Goal: Task Accomplishment & Management: Manage account settings

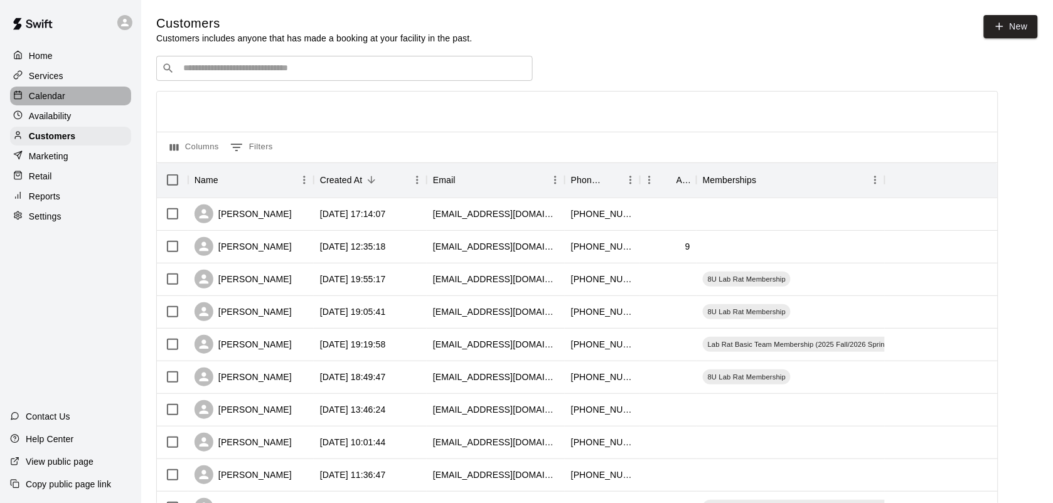
click at [46, 98] on p "Calendar" at bounding box center [47, 96] width 36 height 13
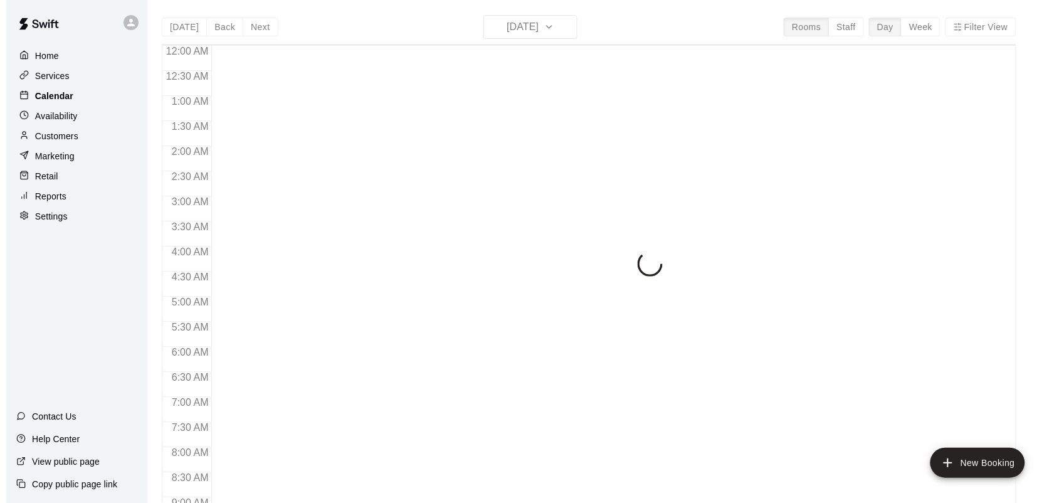
scroll to position [732, 0]
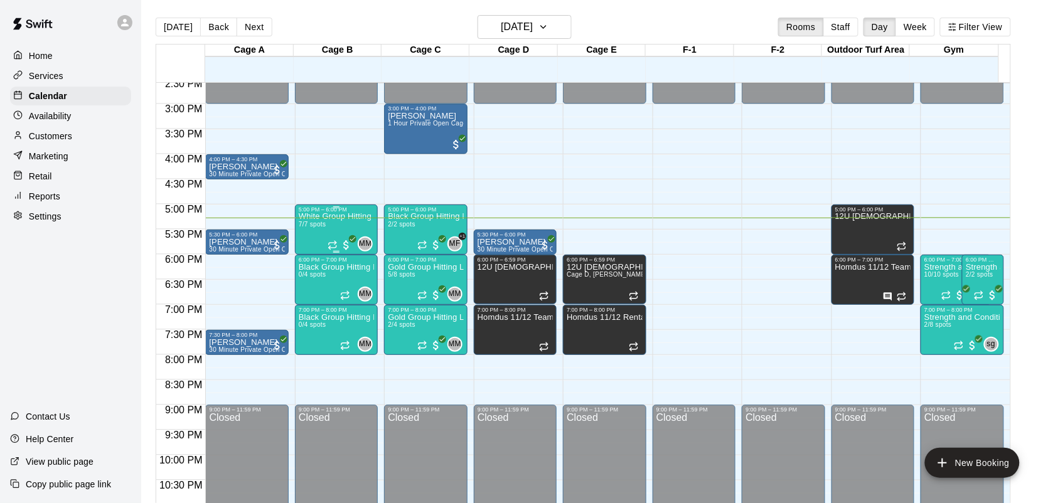
click at [312, 233] on div "White Group Hitting Lesson (7-14 year olds) 7/7 spots" at bounding box center [336, 464] width 75 height 503
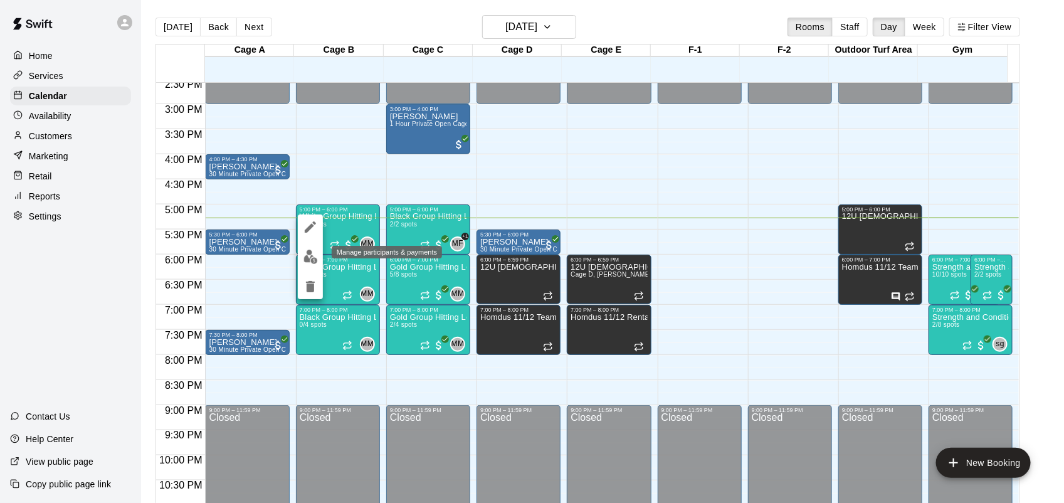
click at [310, 262] on img "edit" at bounding box center [311, 257] width 14 height 14
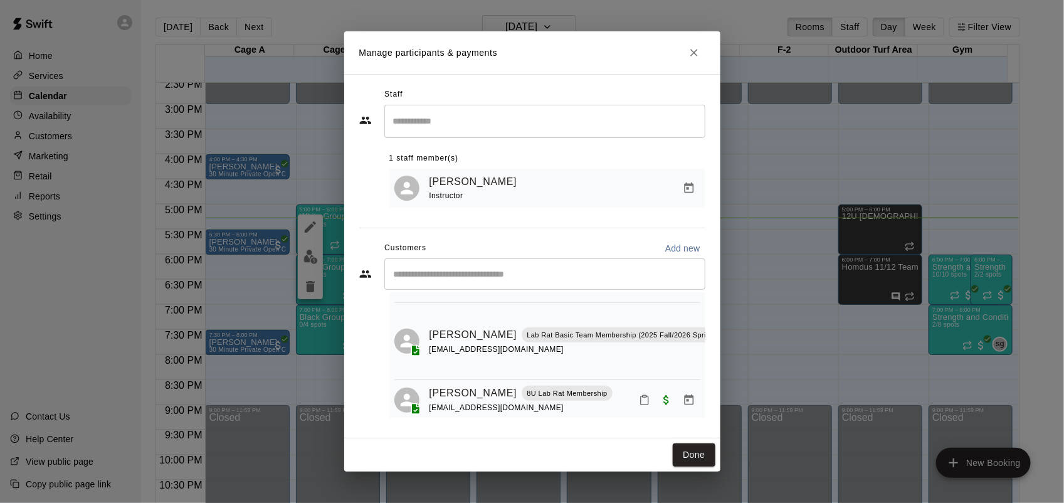
scroll to position [352, 0]
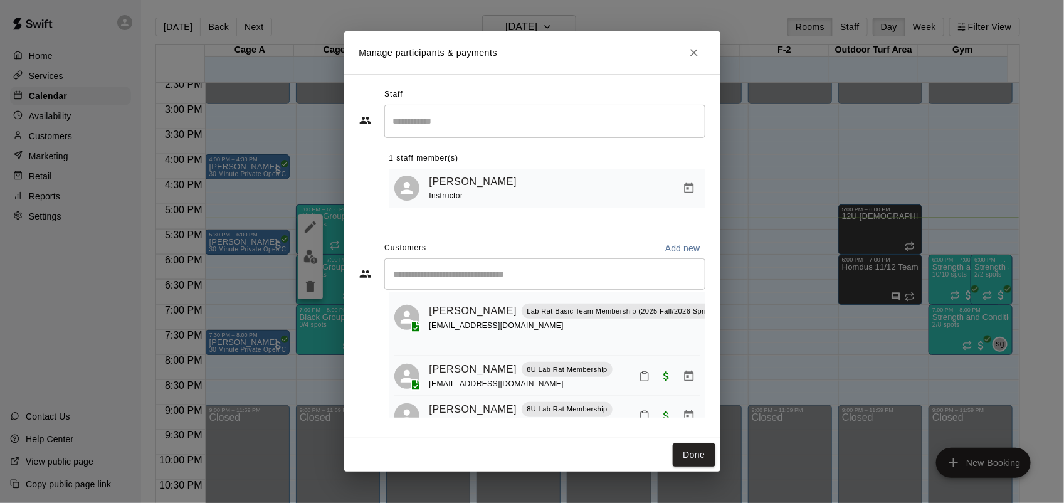
click at [303, 116] on div "Manage participants & payments Staff ​ 1 staff member(s) [PERSON_NAME] Instruct…" at bounding box center [532, 251] width 1064 height 503
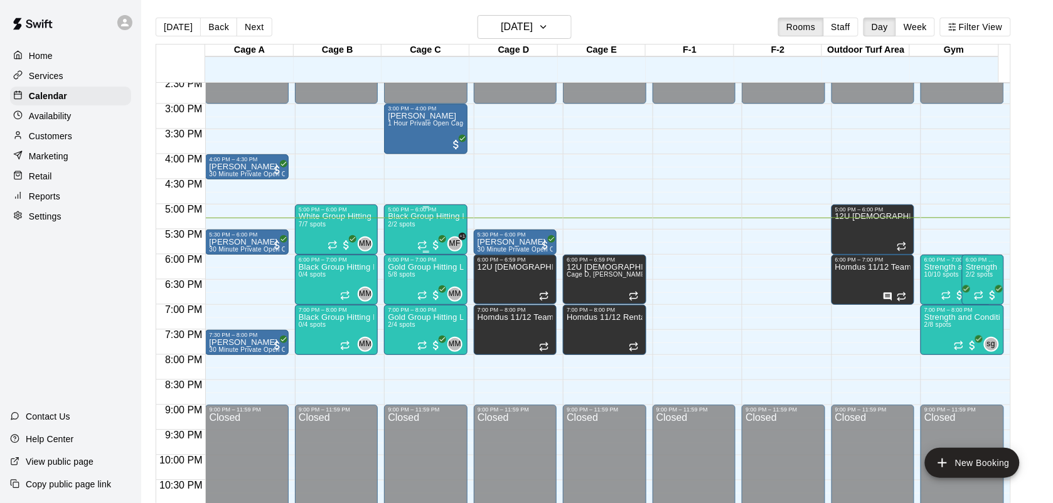
click at [403, 236] on div "Black Group Hitting Lesson (10-14 year olds) 2/2 spots" at bounding box center [425, 464] width 75 height 503
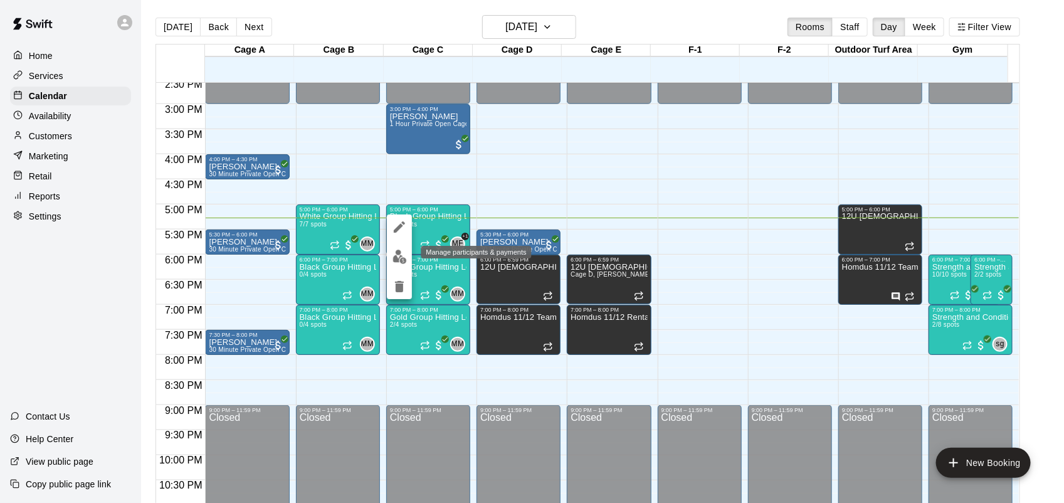
click at [395, 265] on button "edit" at bounding box center [399, 257] width 25 height 24
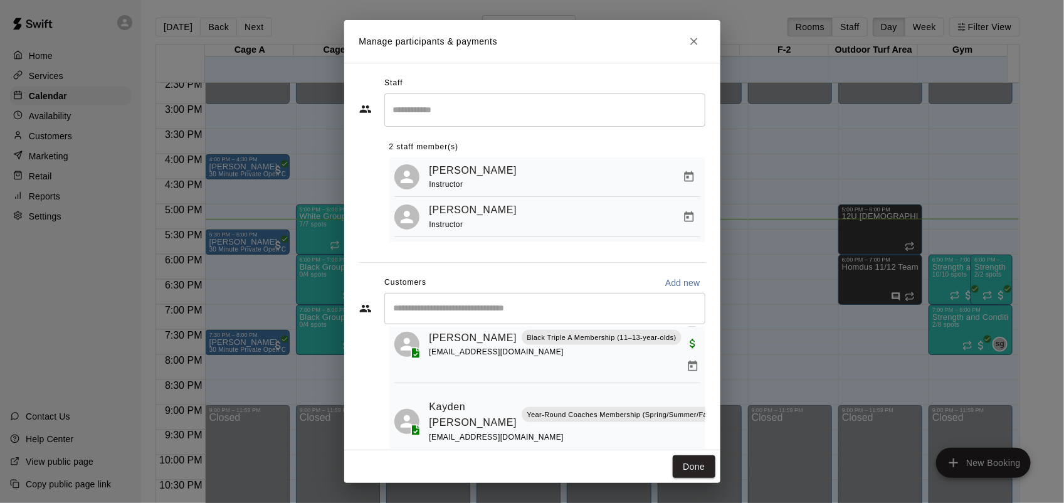
scroll to position [56, 0]
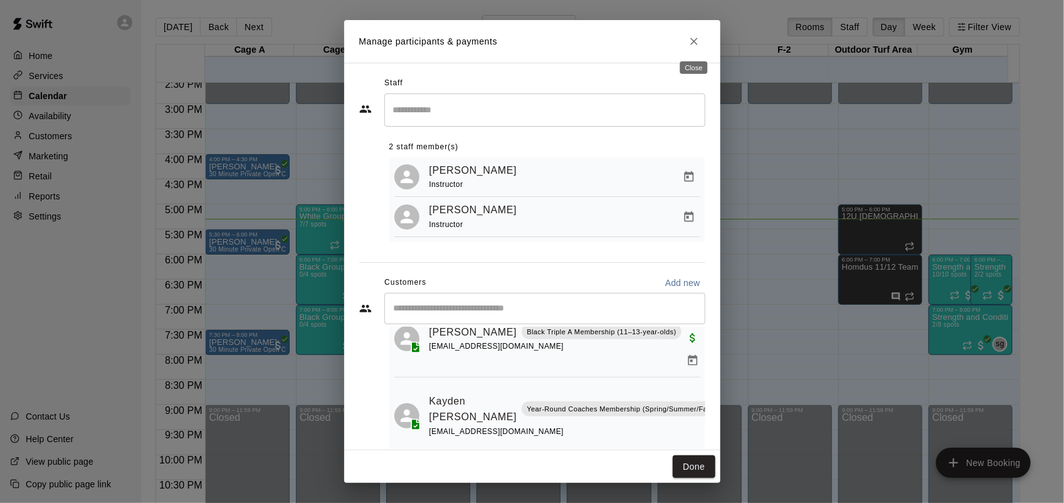
click at [703, 43] on button "Close" at bounding box center [694, 41] width 23 height 23
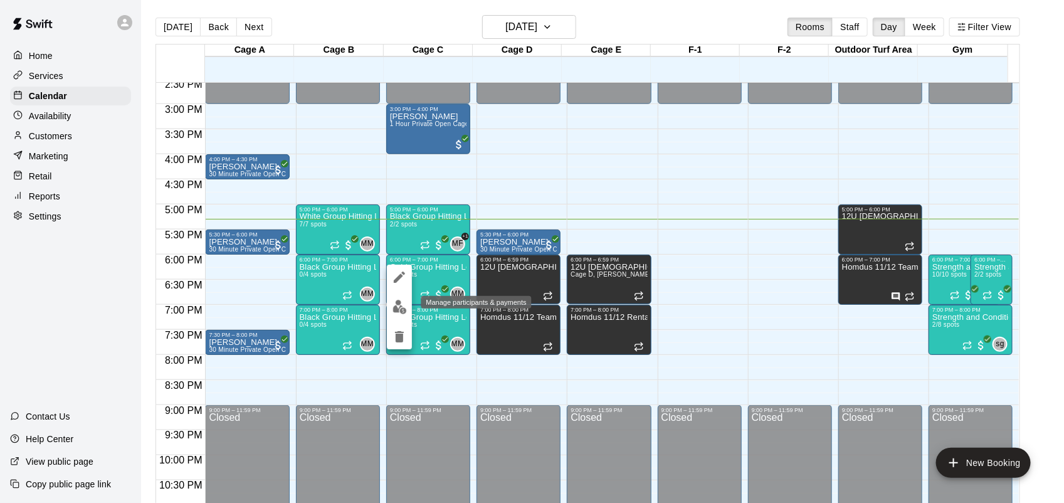
click at [399, 304] on img "edit" at bounding box center [400, 307] width 14 height 14
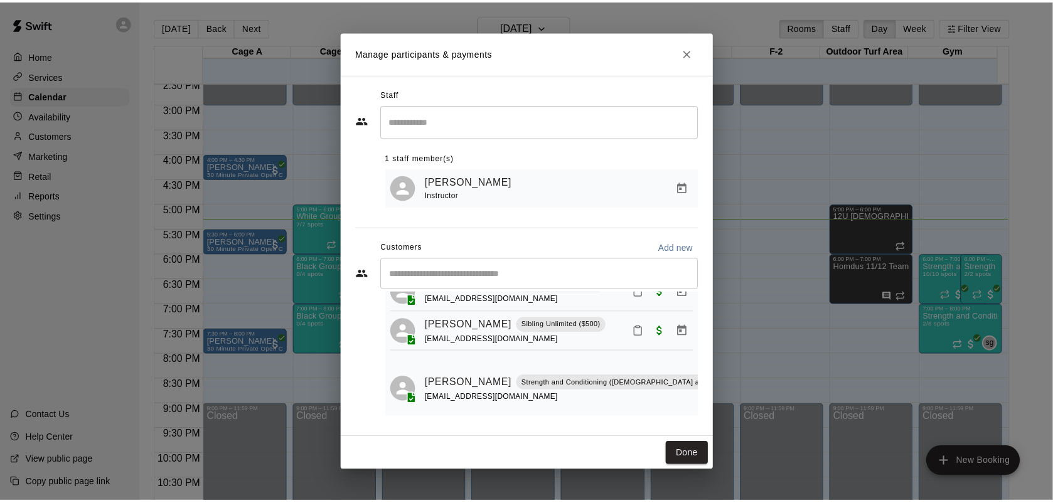
scroll to position [134, 0]
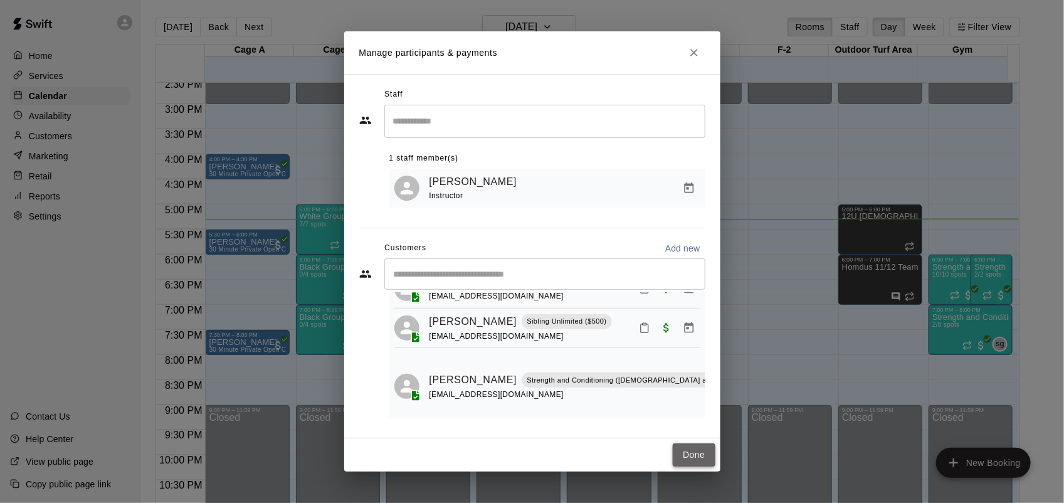
click at [682, 462] on button "Done" at bounding box center [694, 454] width 42 height 23
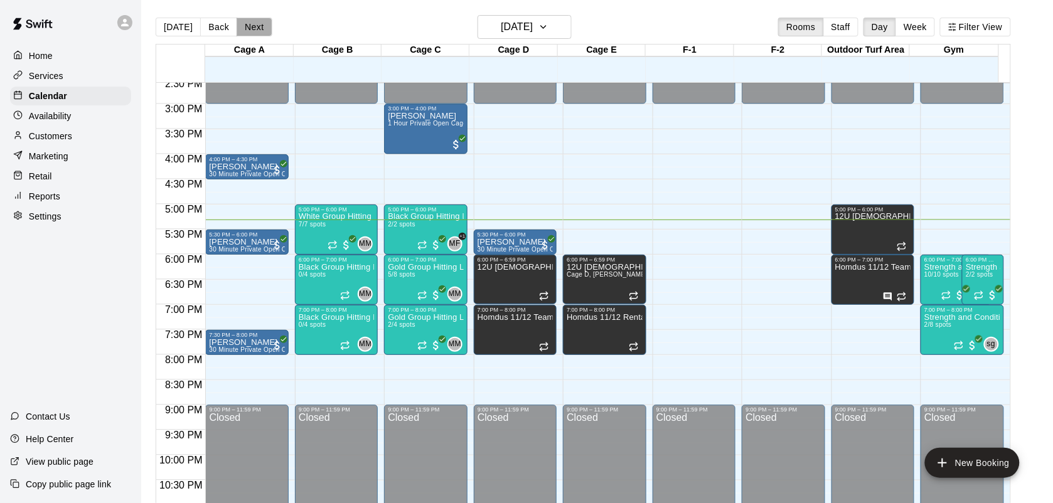
click at [252, 29] on button "Next" at bounding box center [253, 27] width 35 height 19
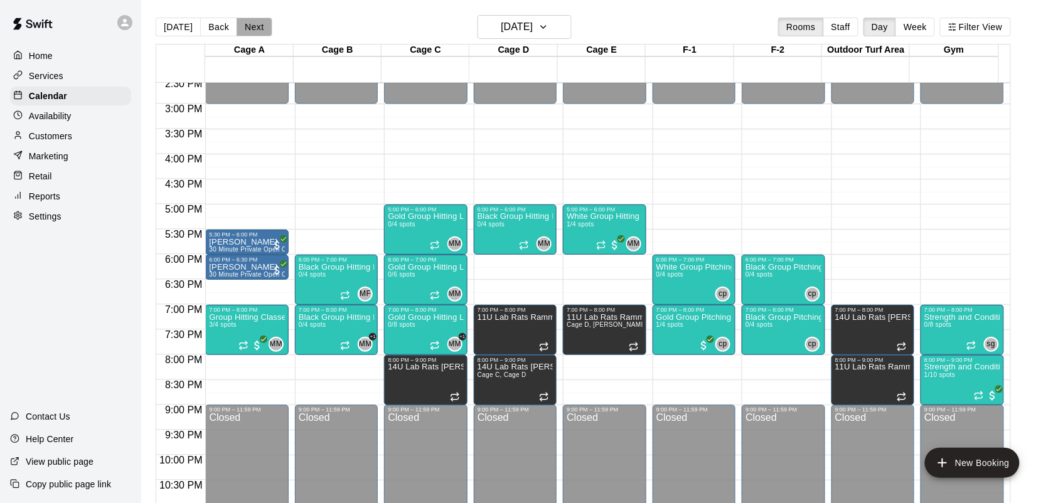
click at [252, 29] on button "Next" at bounding box center [253, 27] width 35 height 19
